Goal: Find specific page/section: Find specific page/section

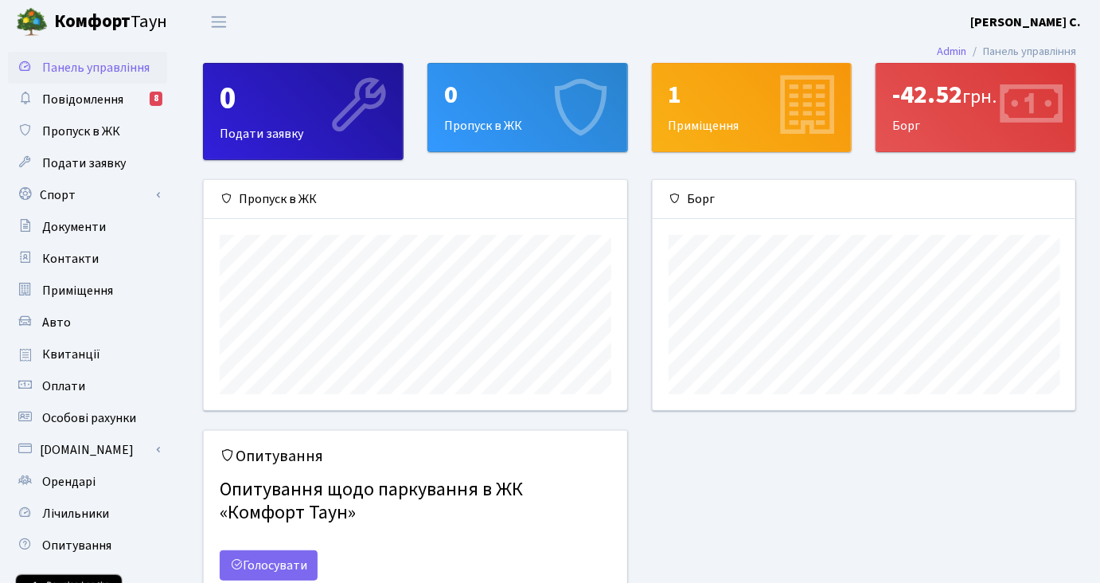
scroll to position [229, 424]
click at [81, 385] on span "Оплати" at bounding box center [63, 386] width 43 height 18
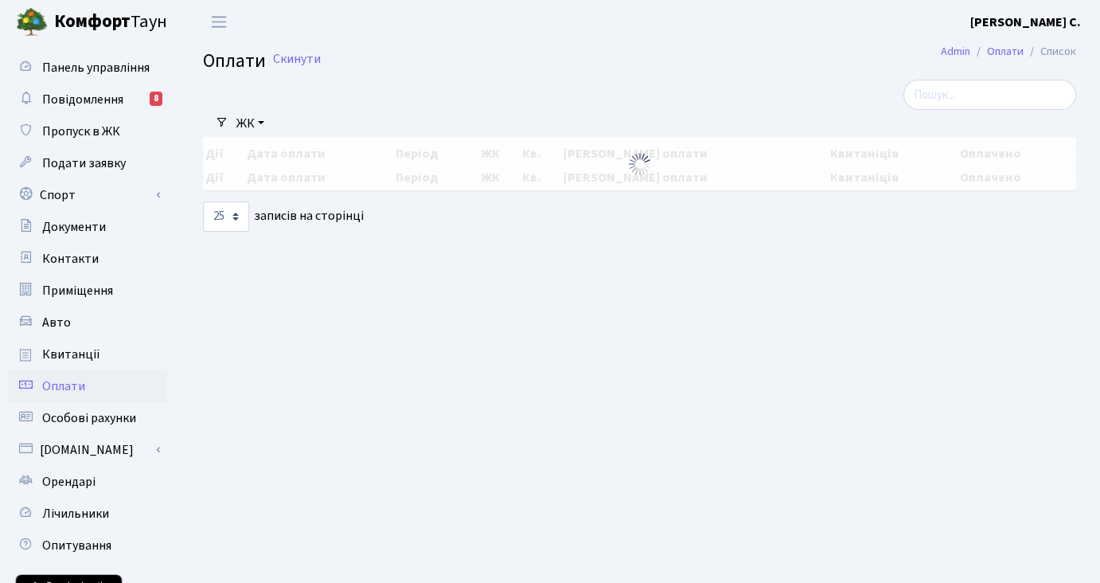
select select "25"
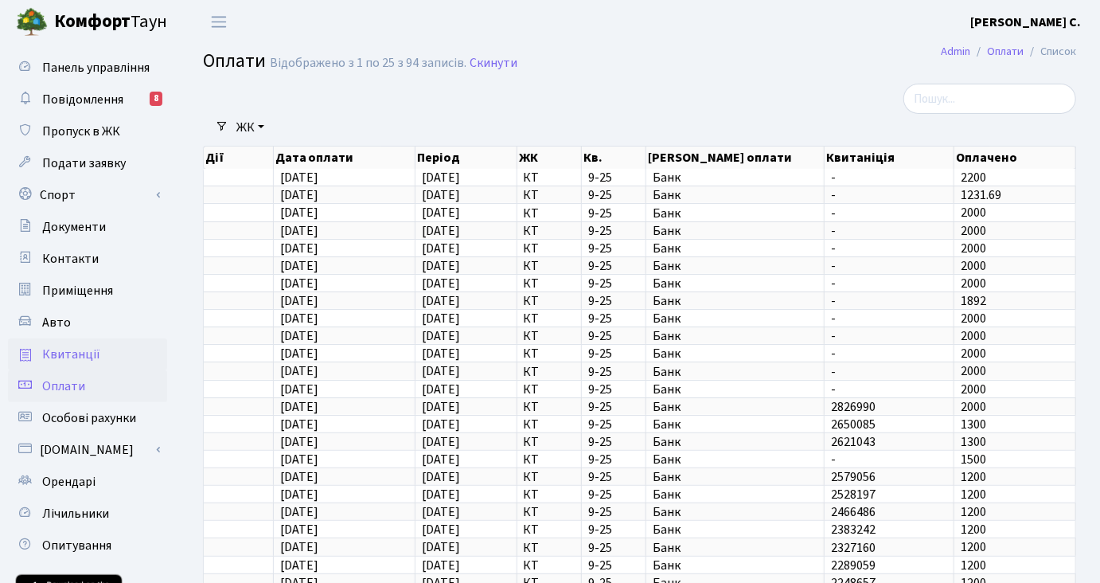
click at [97, 352] on link "Квитанції" at bounding box center [87, 354] width 159 height 32
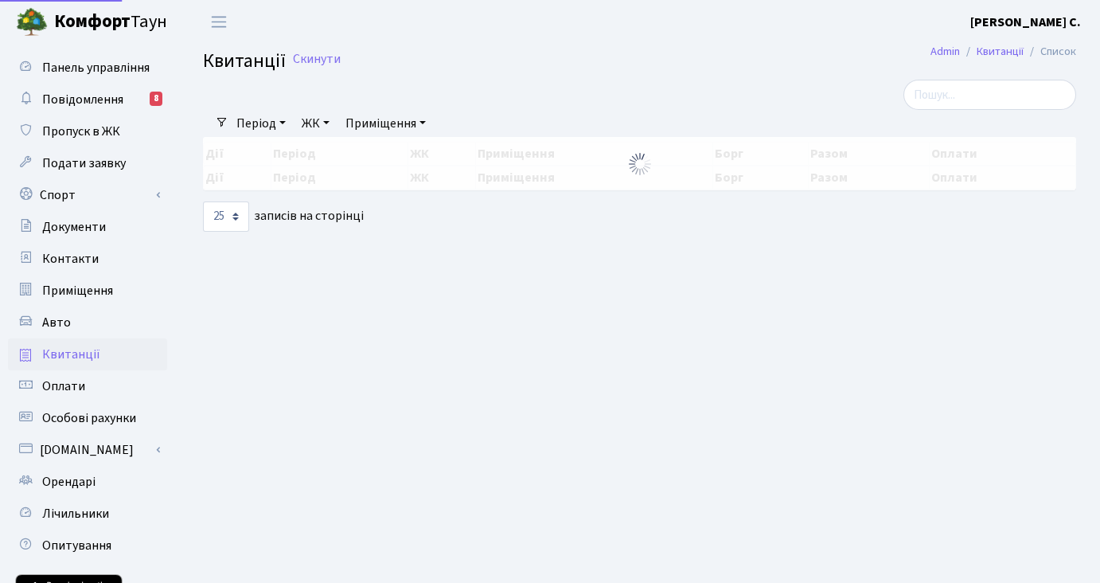
select select "25"
